Goal: Task Accomplishment & Management: Use online tool/utility

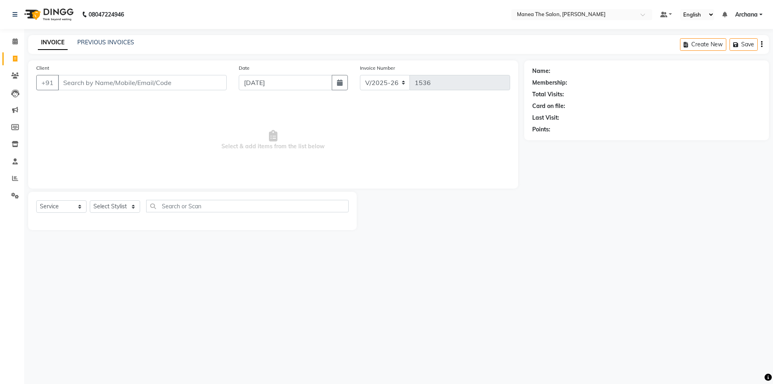
select select "6846"
select select "service"
click at [126, 41] on link "PREVIOUS INVOICES" at bounding box center [105, 42] width 57 height 7
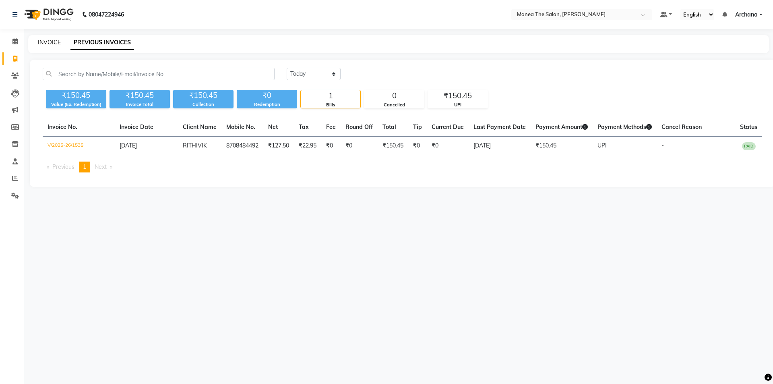
click at [56, 42] on link "INVOICE" at bounding box center [49, 42] width 23 height 7
select select "service"
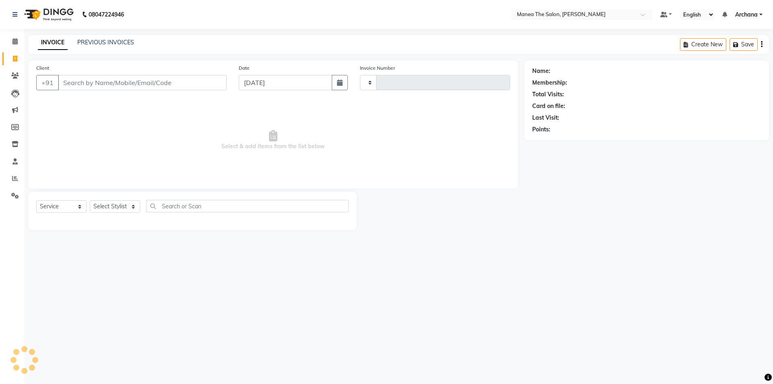
type input "1536"
select select "6846"
click at [122, 41] on link "PREVIOUS INVOICES" at bounding box center [105, 42] width 57 height 7
